Goal: Information Seeking & Learning: Check status

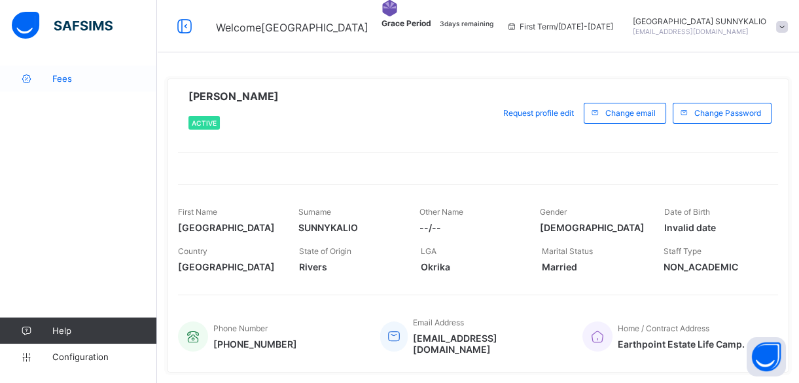
click at [65, 82] on span "Fees" at bounding box center [104, 78] width 105 height 10
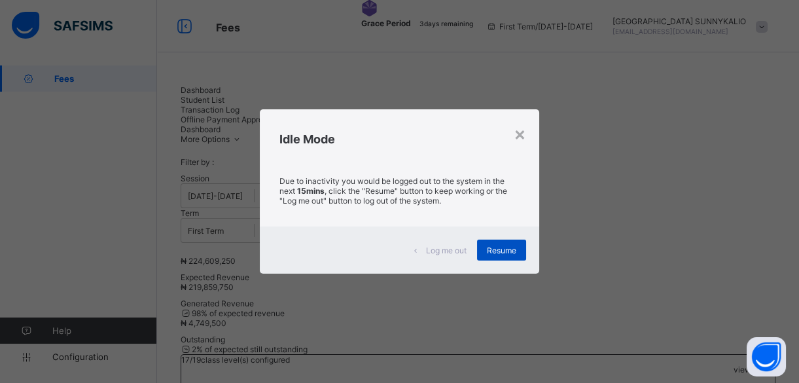
click at [509, 249] on span "Resume" at bounding box center [501, 251] width 29 height 10
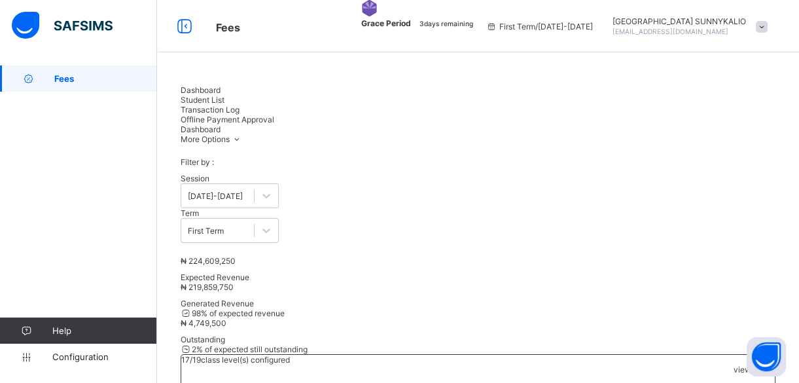
click at [225, 98] on span "Student List" at bounding box center [203, 100] width 44 height 10
click at [39, 41] on div at bounding box center [77, 26] width 157 height 52
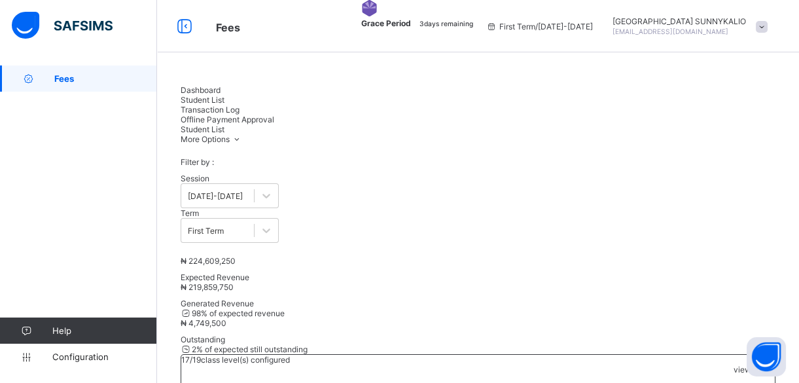
click at [768, 27] on span at bounding box center [762, 27] width 12 height 12
click at [710, 136] on span "Logout" at bounding box center [725, 127] width 86 height 15
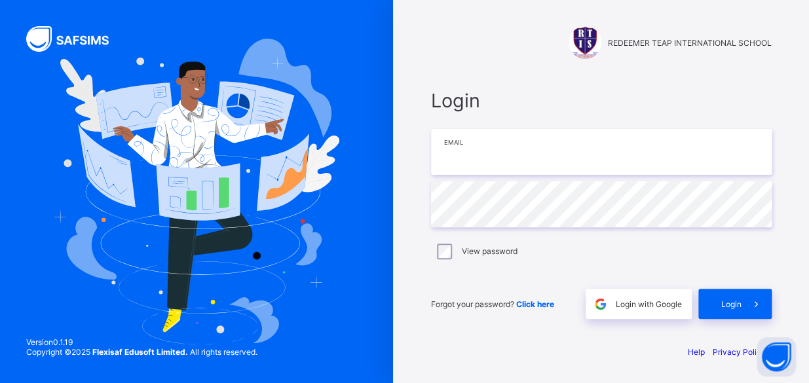
type input "**********"
